Goal: Information Seeking & Learning: Learn about a topic

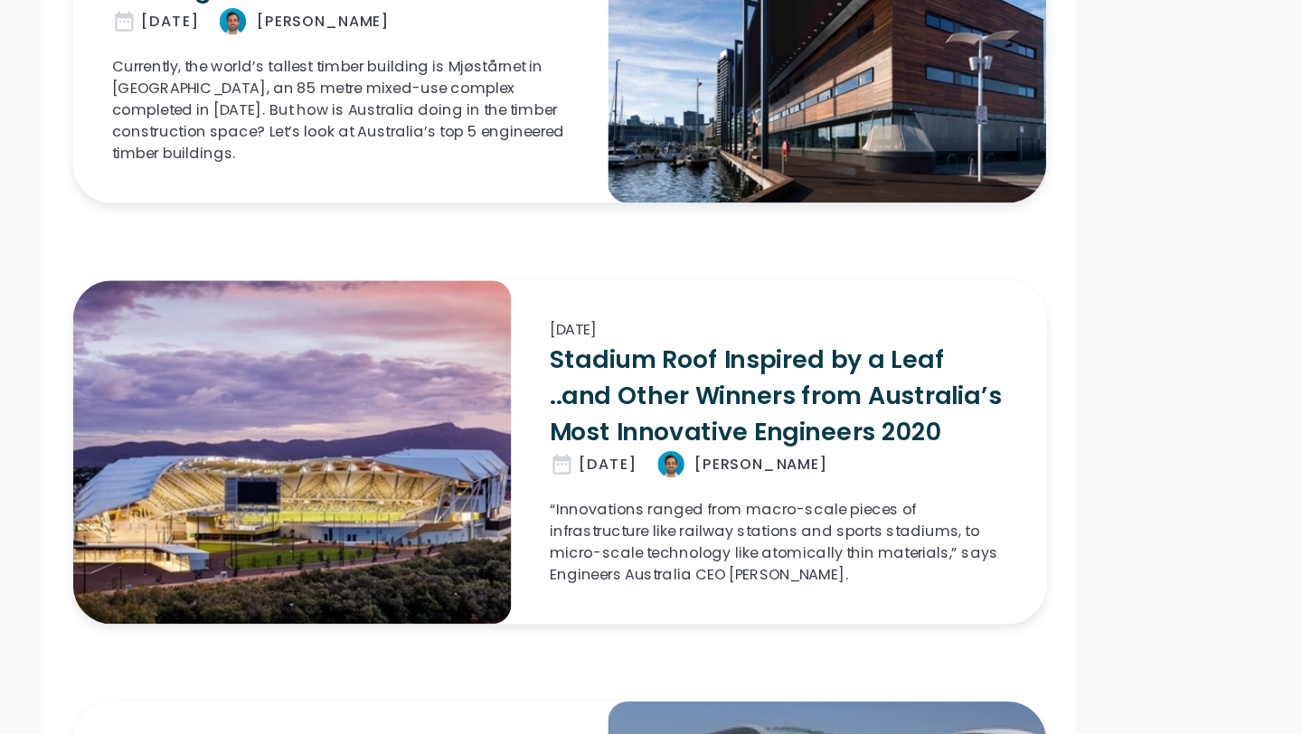
scroll to position [2198, 0]
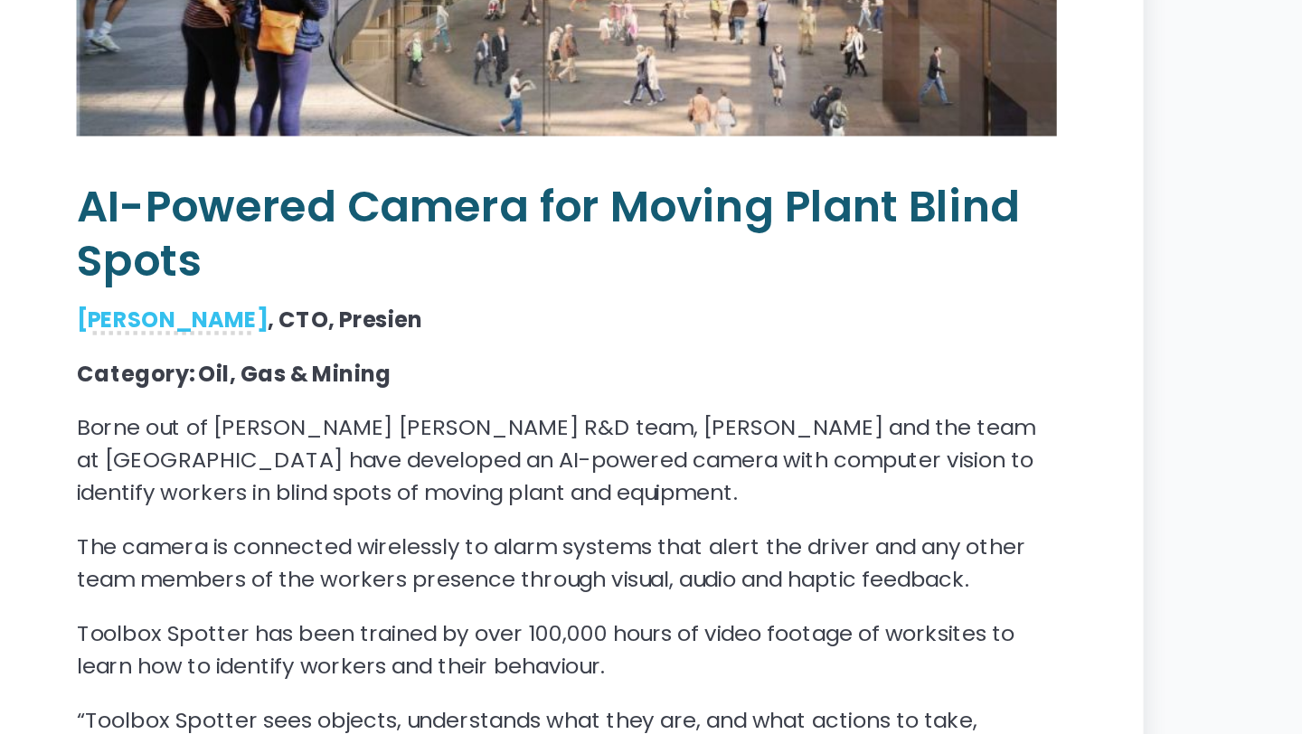
scroll to position [4292, 0]
